Goal: Use online tool/utility: Utilize a website feature to perform a specific function

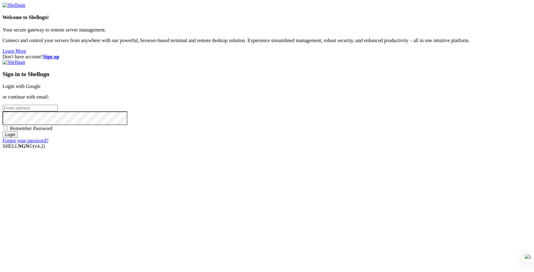
type input "[PERSON_NAME][EMAIL_ADDRESS][DOMAIN_NAME]"
click at [18, 138] on input "Login" at bounding box center [9, 134] width 15 height 7
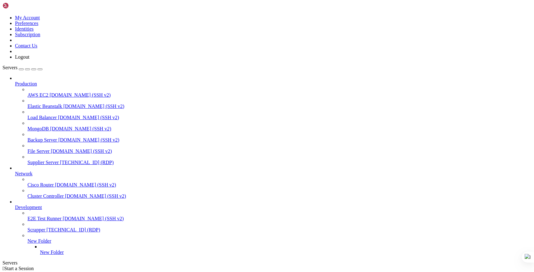
click at [35, 160] on link "Supplier Server [TECHNICAL_ID] (RDP)" at bounding box center [279, 163] width 504 height 6
click at [60, 160] on span "[TECHNICAL_ID] (RDP)" at bounding box center [87, 162] width 54 height 5
click at [50, 160] on span "Supplier Server" at bounding box center [42, 162] width 31 height 5
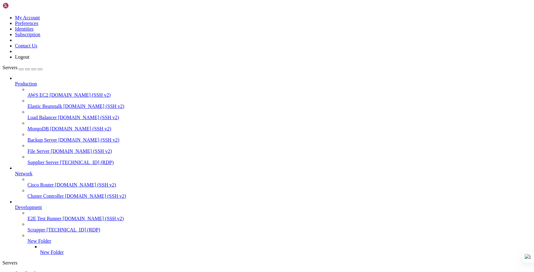
drag, startPoint x: 319, startPoint y: 427, endPoint x: 313, endPoint y: 490, distance: 63.1
